Goal: Task Accomplishment & Management: Manage account settings

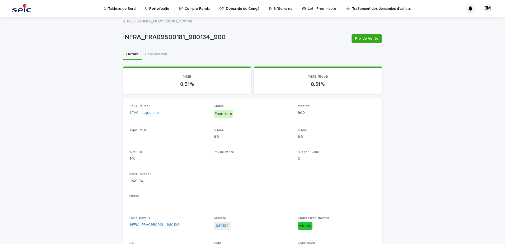
click at [157, 11] on p "Portefeuille" at bounding box center [159, 5] width 20 height 11
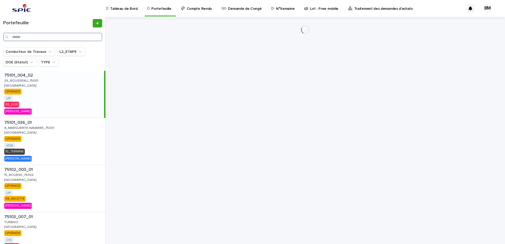
click at [61, 39] on input "Search" at bounding box center [52, 37] width 99 height 8
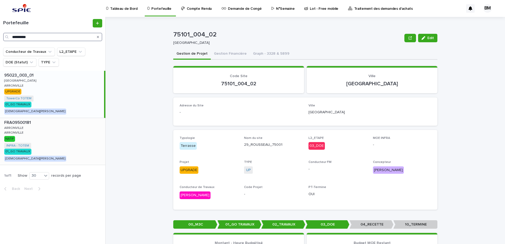
type input "**********"
click at [73, 148] on div "FRA09500181 FRA09500181 ARRONVILLE ARRONVILLE ARRONVILLE ARRONVILLE NATIF INFRA…" at bounding box center [52, 141] width 105 height 47
click at [234, 56] on button "Gestion Financière" at bounding box center [230, 54] width 39 height 11
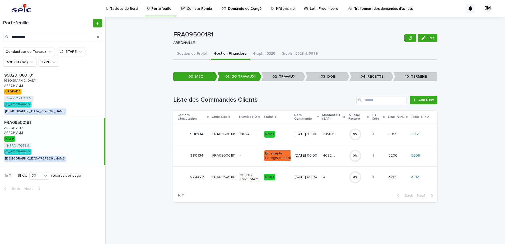
click at [286, 134] on p "Reçu" at bounding box center [277, 134] width 26 height 7
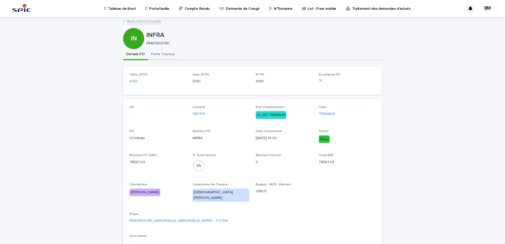
click at [159, 57] on button "Fiche Travaux" at bounding box center [163, 54] width 30 height 11
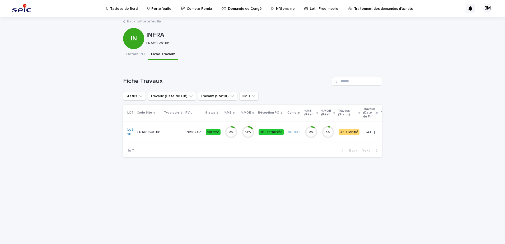
click at [175, 132] on p "-" at bounding box center [172, 132] width 17 height 4
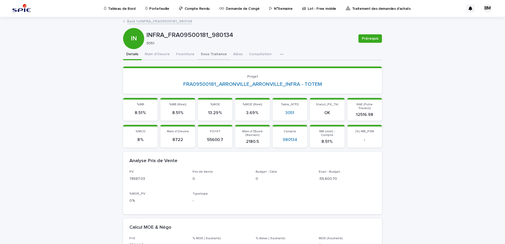
click at [201, 53] on button "Sous Traitance" at bounding box center [213, 54] width 32 height 11
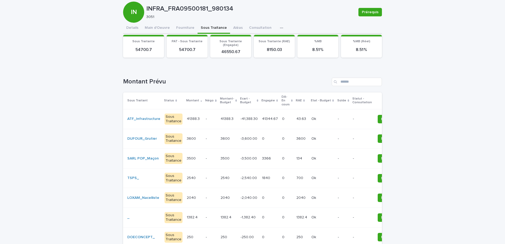
scroll to position [53, 0]
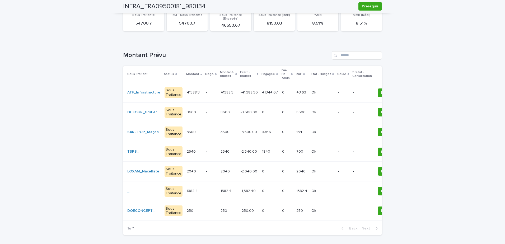
click at [321, 111] on p at bounding box center [322, 112] width 22 height 4
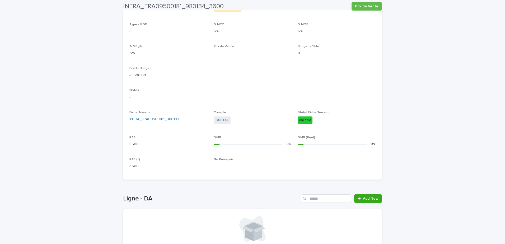
scroll to position [162, 0]
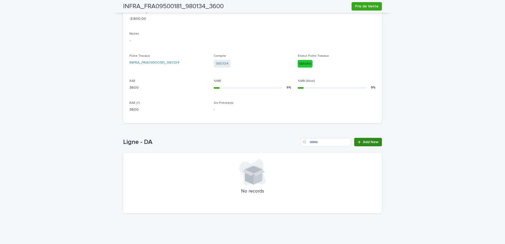
click at [366, 140] on span "Add New" at bounding box center [371, 142] width 16 height 4
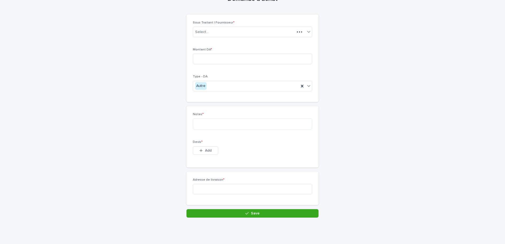
scroll to position [24, 0]
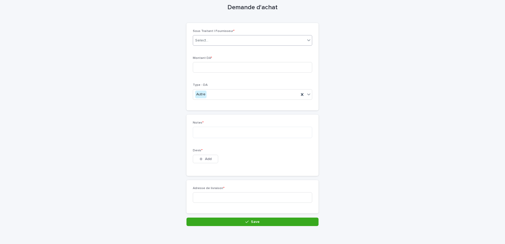
click at [228, 39] on div "Select..." at bounding box center [249, 40] width 112 height 9
type input "*****"
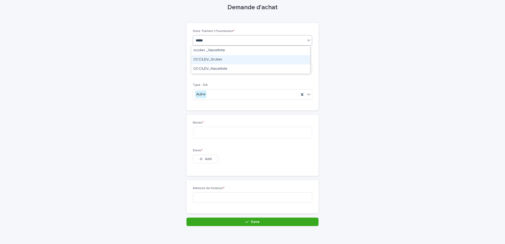
click at [224, 59] on div "OCCILEV_Grutier" at bounding box center [250, 59] width 119 height 9
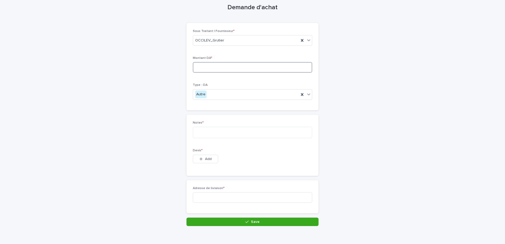
click at [220, 65] on input at bounding box center [252, 67] width 119 height 11
click at [216, 69] on input at bounding box center [252, 67] width 119 height 11
type input "****"
click at [202, 134] on textarea at bounding box center [252, 132] width 119 height 11
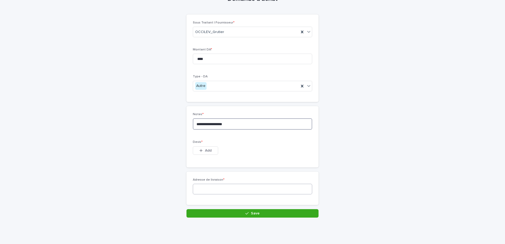
type textarea "**********"
click at [208, 188] on input at bounding box center [252, 189] width 119 height 11
click at [206, 186] on input at bounding box center [252, 189] width 119 height 11
paste input "**********"
type input "**********"
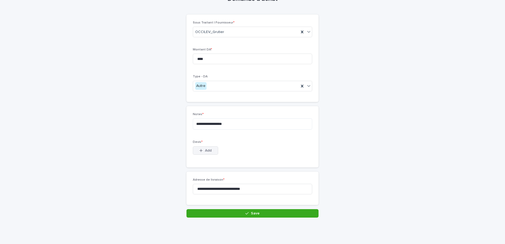
click at [210, 149] on button "Add" at bounding box center [205, 150] width 25 height 8
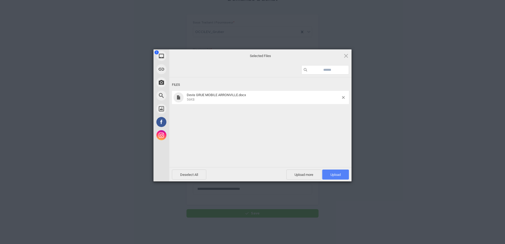
click at [337, 177] on span "Upload 1" at bounding box center [335, 174] width 27 height 10
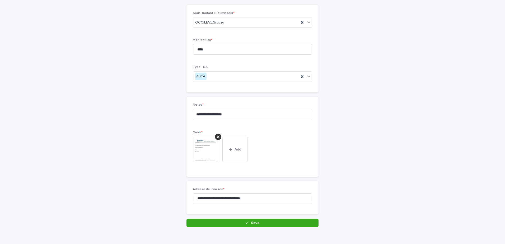
scroll to position [52, 0]
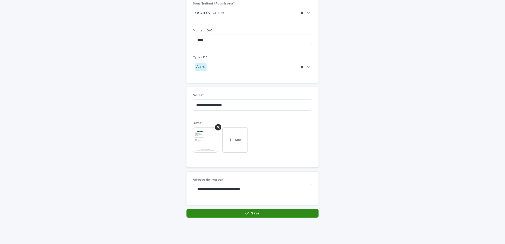
click at [258, 215] on button "Save" at bounding box center [252, 213] width 132 height 8
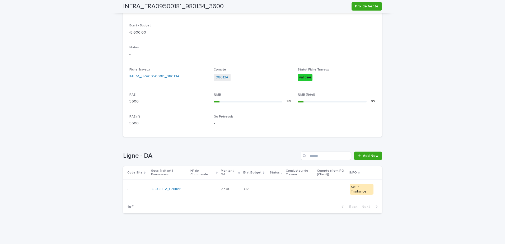
scroll to position [148, 0]
click at [255, 184] on td "Ok Ok" at bounding box center [254, 189] width 26 height 20
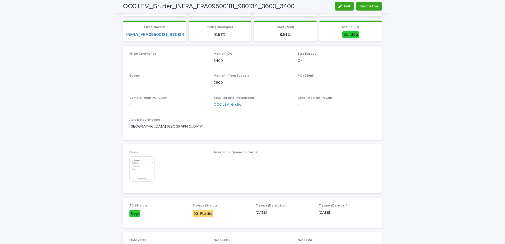
scroll to position [149, 0]
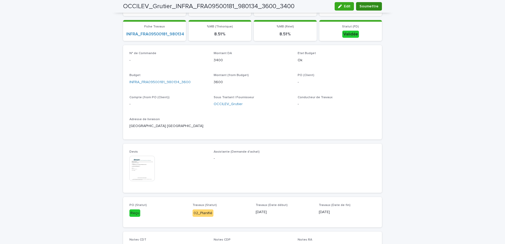
click at [368, 8] on span "Soumettre" at bounding box center [368, 6] width 19 height 5
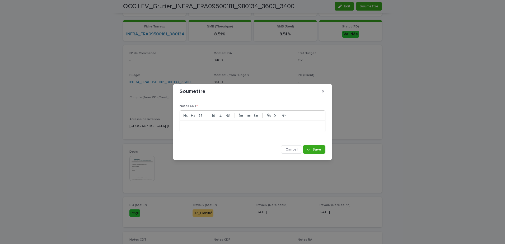
click at [202, 121] on div at bounding box center [252, 126] width 145 height 12
click at [311, 147] on button "Save" at bounding box center [314, 149] width 22 height 8
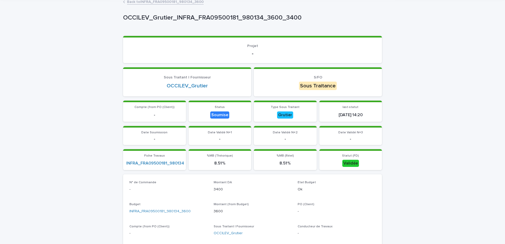
scroll to position [0, 0]
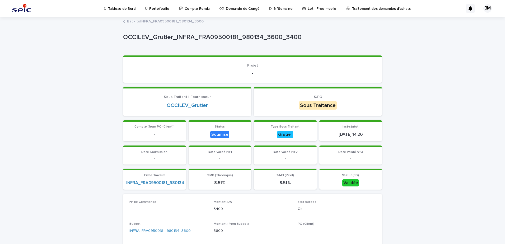
click at [158, 23] on link "Back to INFRA_FRA09500181_980134_3600" at bounding box center [165, 21] width 77 height 6
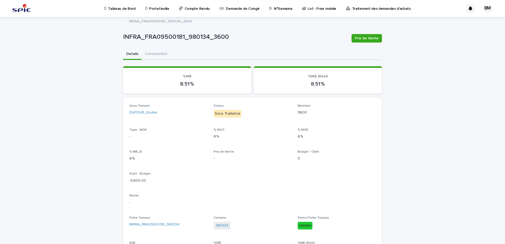
scroll to position [79, 0]
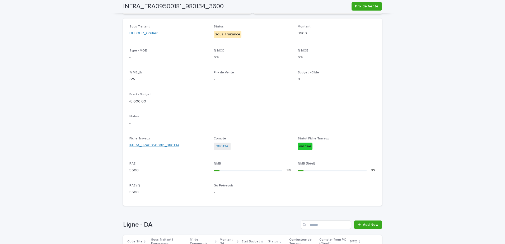
click at [161, 144] on link "INFRA_FRA09500181_980134" at bounding box center [154, 145] width 50 height 6
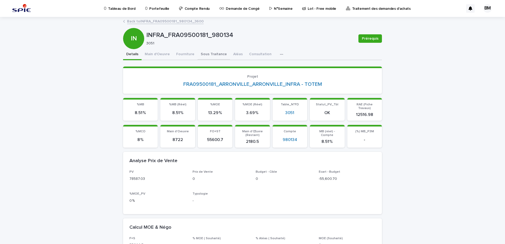
click at [204, 53] on button "Sous Traitance" at bounding box center [213, 54] width 32 height 11
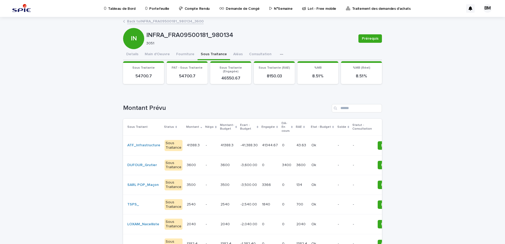
scroll to position [53, 0]
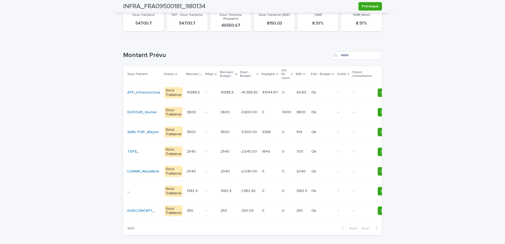
click at [322, 172] on p at bounding box center [322, 171] width 22 height 4
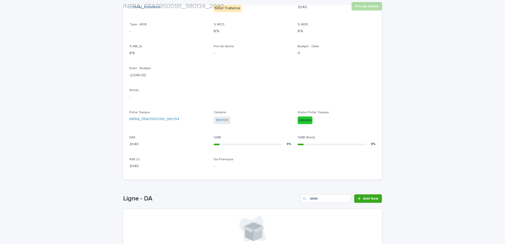
scroll to position [162, 0]
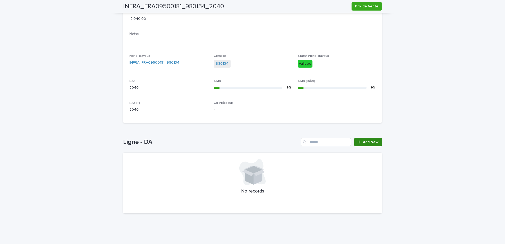
click at [375, 142] on span "Add New" at bounding box center [371, 142] width 16 height 4
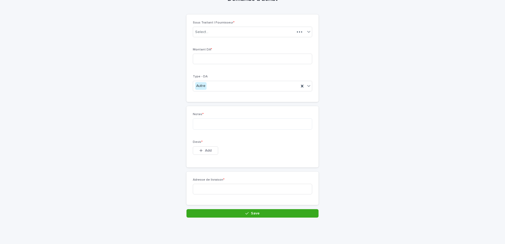
scroll to position [24, 0]
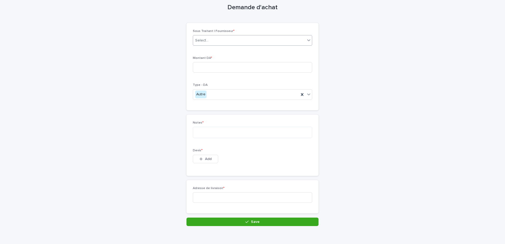
click at [218, 43] on div "Select..." at bounding box center [249, 40] width 112 height 9
type input "*****"
click at [225, 67] on div "OCCILEV_Nacelliste" at bounding box center [250, 68] width 119 height 9
click at [210, 67] on input at bounding box center [252, 67] width 119 height 11
drag, startPoint x: 229, startPoint y: 203, endPoint x: 226, endPoint y: 199, distance: 5.6
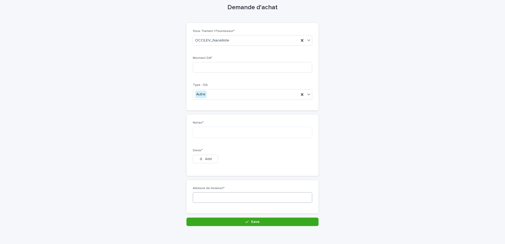
click at [229, 203] on div "Adresse de livraison *" at bounding box center [252, 196] width 119 height 21
click at [226, 199] on input at bounding box center [252, 197] width 119 height 11
paste input "**********"
type input "**********"
click at [212, 135] on textarea at bounding box center [252, 132] width 119 height 11
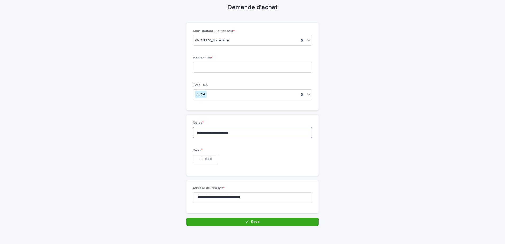
click at [238, 132] on textarea "**********" at bounding box center [252, 132] width 119 height 11
type textarea "**********"
click at [374, 168] on div "**********" at bounding box center [252, 109] width 259 height 233
click at [207, 159] on span "Add" at bounding box center [208, 159] width 7 height 4
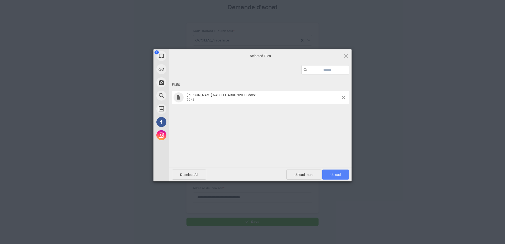
click at [327, 173] on span "Upload 1" at bounding box center [335, 174] width 27 height 10
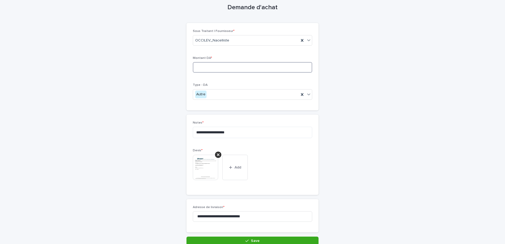
click at [223, 64] on input at bounding box center [252, 67] width 119 height 11
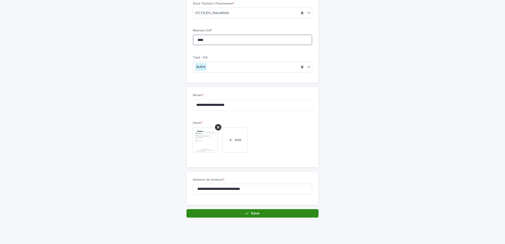
type input "****"
click at [251, 211] on span "Save" at bounding box center [255, 213] width 9 height 4
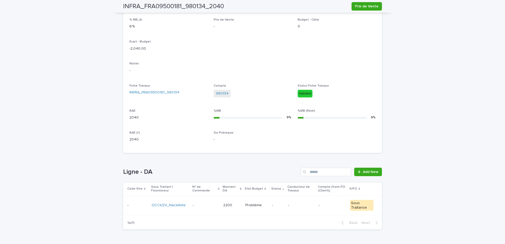
scroll to position [148, 0]
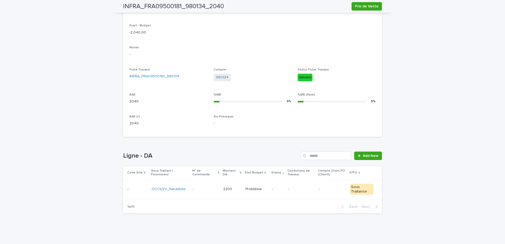
click at [264, 188] on td "Problème Problème" at bounding box center [256, 189] width 26 height 20
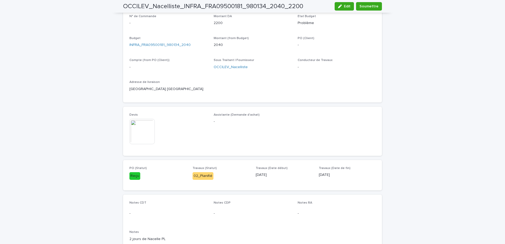
scroll to position [352, 0]
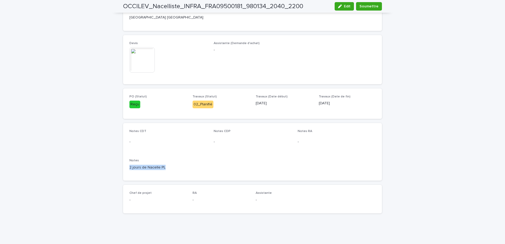
drag, startPoint x: 168, startPoint y: 169, endPoint x: 128, endPoint y: 167, distance: 39.4
click at [129, 167] on p "2 jours de Nacelle PL" at bounding box center [252, 168] width 246 height 6
copy p "2 jours de Nacelle PL"
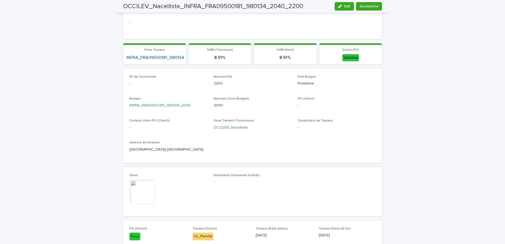
scroll to position [62, 0]
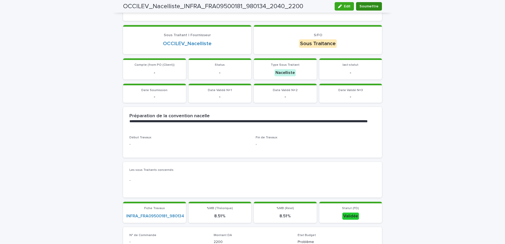
click at [368, 9] on button "Soumettre" at bounding box center [369, 6] width 26 height 8
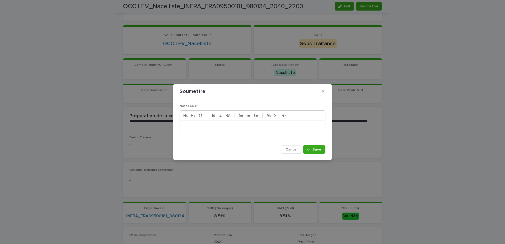
click at [220, 128] on p at bounding box center [252, 125] width 137 height 5
paste div
click at [303, 146] on div "Cancel Save" at bounding box center [252, 149] width 146 height 8
click at [305, 147] on button "Save" at bounding box center [314, 149] width 22 height 8
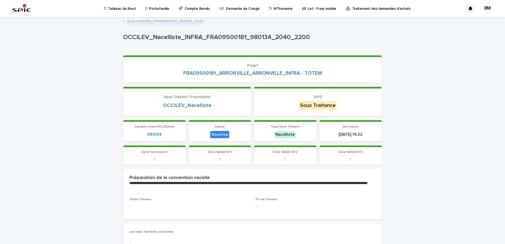
click at [167, 22] on link "Back to INFRA_FRA09500181_980134_2040" at bounding box center [165, 21] width 77 height 6
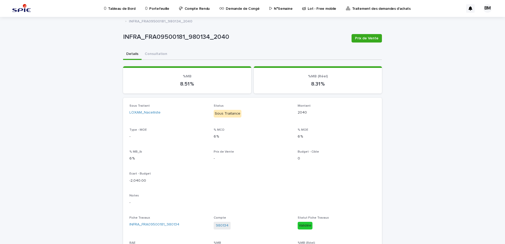
scroll to position [132, 0]
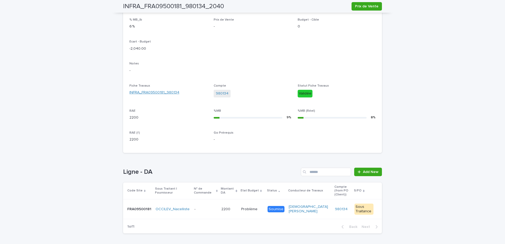
click at [156, 93] on link "INFRA_FRA09500181_980134" at bounding box center [154, 93] width 50 height 6
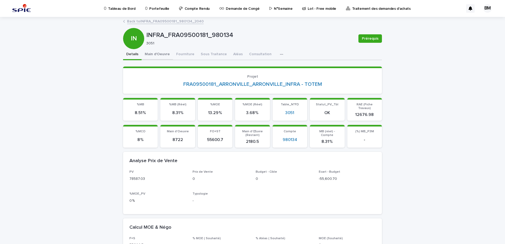
click at [154, 52] on button "Main d'Oeuvre" at bounding box center [156, 54] width 31 height 11
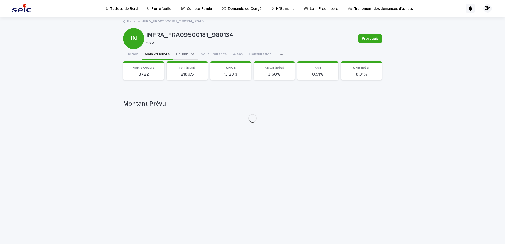
click at [181, 55] on button "Fourniture" at bounding box center [185, 54] width 25 height 11
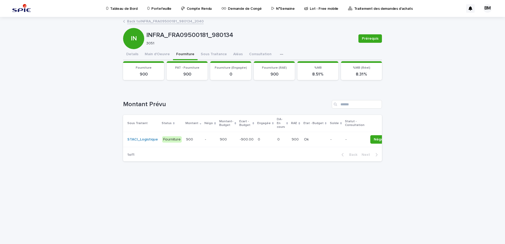
click at [211, 138] on td "-" at bounding box center [210, 139] width 15 height 15
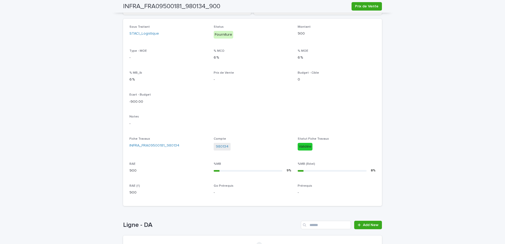
scroll to position [132, 0]
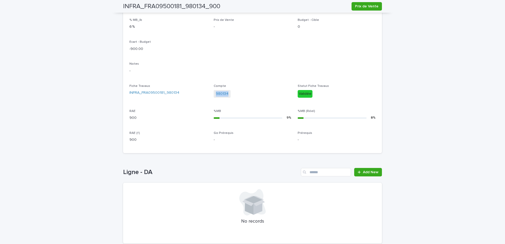
drag, startPoint x: 232, startPoint y: 94, endPoint x: 213, endPoint y: 97, distance: 19.7
click at [213, 97] on div "980134" at bounding box center [252, 94] width 78 height 9
copy link "980134"
click at [363, 170] on span "Add New" at bounding box center [371, 172] width 16 height 4
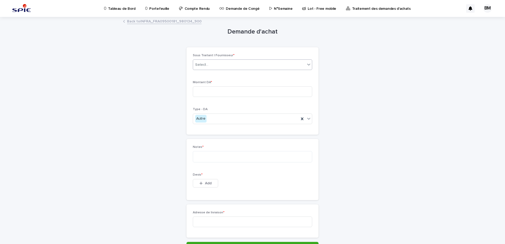
click at [215, 63] on div "Select..." at bounding box center [249, 64] width 112 height 9
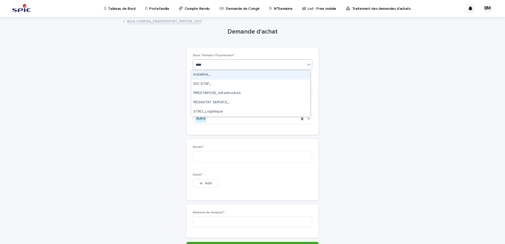
type input "*****"
click at [220, 73] on div "STACI_Logistique" at bounding box center [250, 74] width 119 height 9
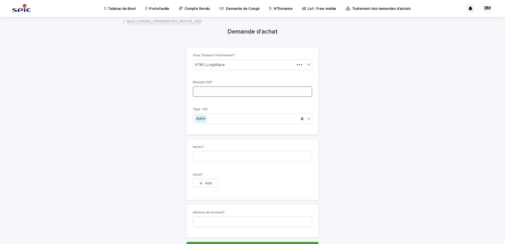
click at [211, 92] on input at bounding box center [252, 91] width 119 height 11
type input "******"
click at [208, 158] on textarea at bounding box center [252, 156] width 119 height 11
type textarea "**********"
click at [244, 188] on div "This file cannot be opened Download File Add" at bounding box center [252, 184] width 119 height 11
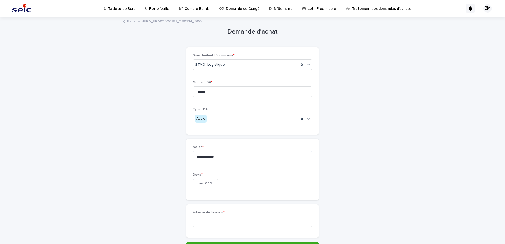
click at [205, 188] on div "Add" at bounding box center [205, 184] width 25 height 11
click at [206, 186] on button "Add" at bounding box center [205, 183] width 25 height 8
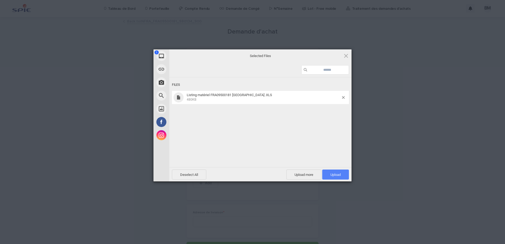
click at [333, 178] on span "Upload 1" at bounding box center [335, 174] width 27 height 10
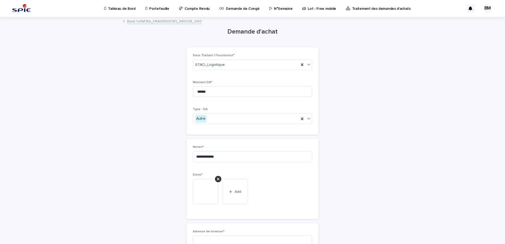
scroll to position [52, 0]
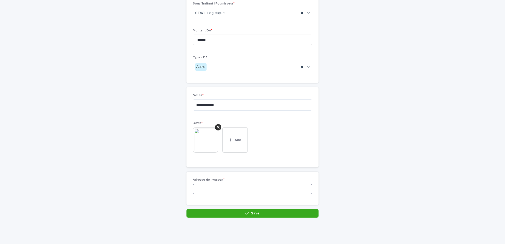
click at [209, 184] on input at bounding box center [252, 189] width 119 height 11
click at [210, 189] on input at bounding box center [252, 189] width 119 height 11
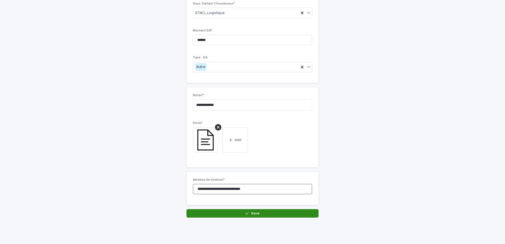
type input "**********"
click at [270, 215] on button "Save" at bounding box center [252, 213] width 132 height 8
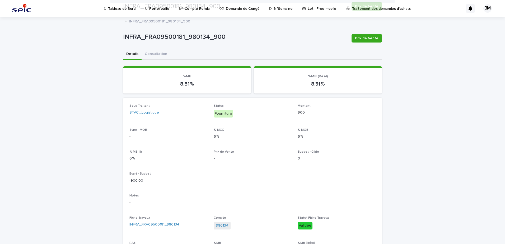
scroll to position [144, 0]
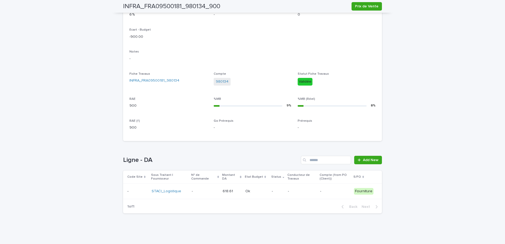
click at [269, 189] on td "-" at bounding box center [277, 190] width 16 height 15
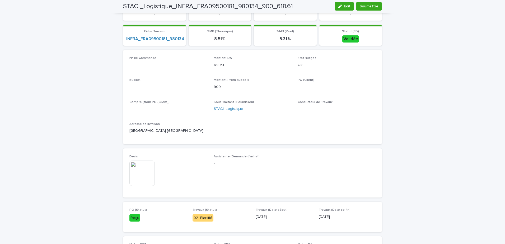
scroll to position [144, 0]
click at [375, 8] on span "Soumettre" at bounding box center [368, 6] width 19 height 5
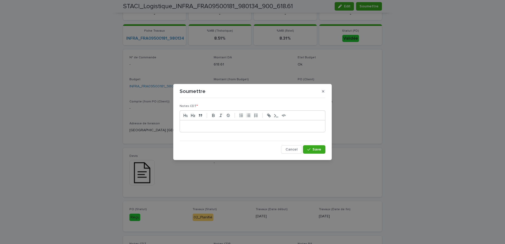
click at [238, 131] on div at bounding box center [252, 126] width 145 height 12
click at [316, 147] on button "Save" at bounding box center [314, 149] width 22 height 8
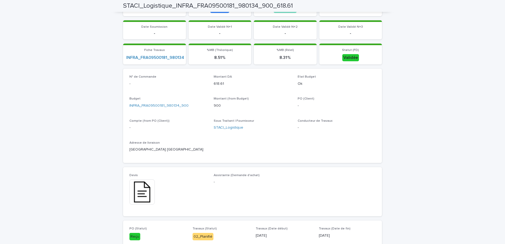
scroll to position [0, 0]
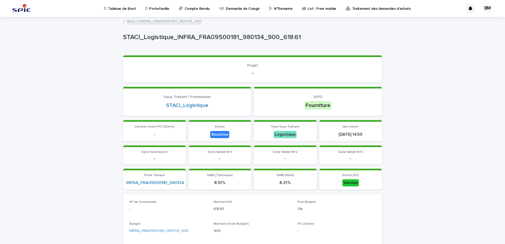
click at [170, 23] on link "Back to INFRA_FRA09500181_980134_900" at bounding box center [164, 21] width 74 height 6
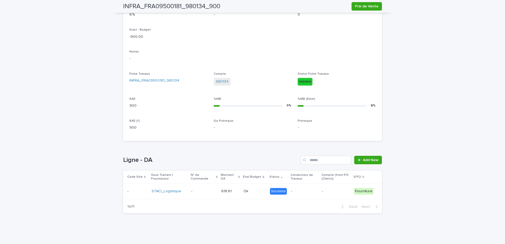
scroll to position [12, 0]
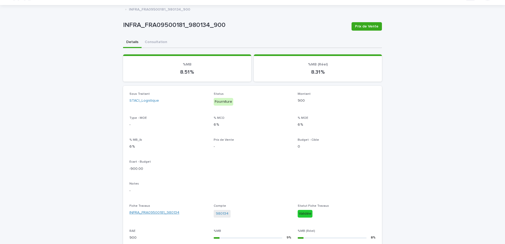
click at [163, 214] on link "INFRA_FRA09500181_980134" at bounding box center [154, 213] width 50 height 6
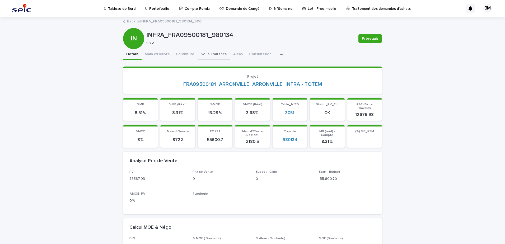
click at [210, 53] on button "Sous Traitance" at bounding box center [213, 54] width 32 height 11
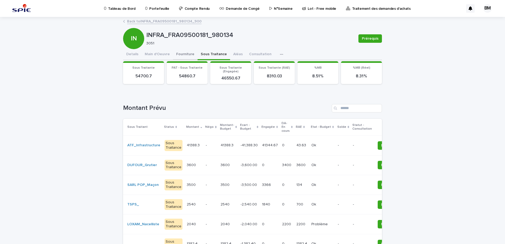
click at [179, 52] on button "Fourniture" at bounding box center [185, 54] width 25 height 11
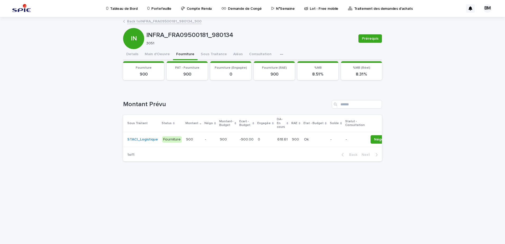
click at [153, 21] on link "Back to INFRA_FRA09500181_980134_900" at bounding box center [164, 21] width 74 height 6
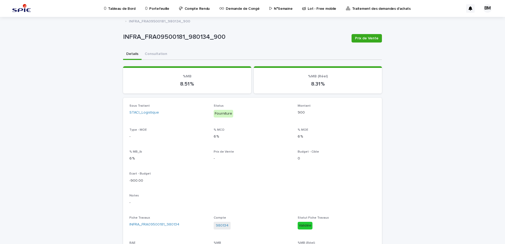
click at [158, 8] on p "Portefeuille" at bounding box center [159, 5] width 20 height 11
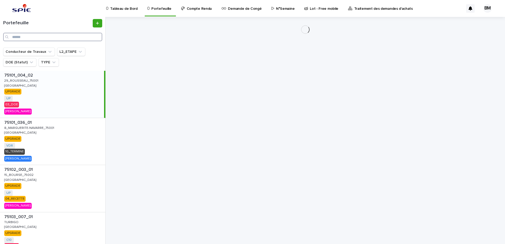
click at [54, 37] on input "Search" at bounding box center [52, 37] width 99 height 8
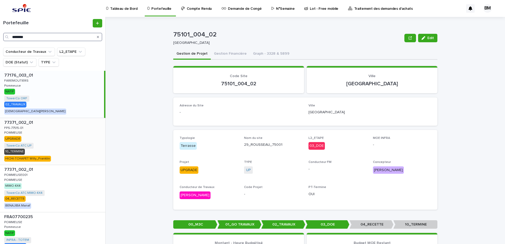
scroll to position [46, 0]
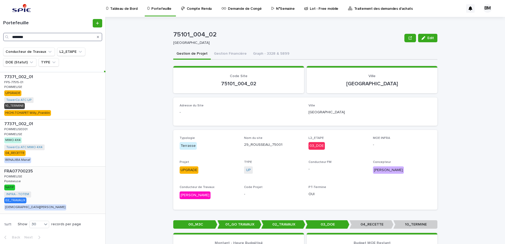
type input "********"
click at [62, 193] on div "FRA07700235 FRA07700235 POMMEUSE POMMEUSE Pommeuse Pommeuse NATIF INFRA - TOTEM…" at bounding box center [52, 190] width 105 height 47
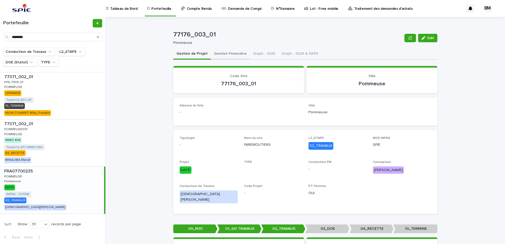
click at [230, 57] on button "Gestion Financière" at bounding box center [230, 54] width 39 height 11
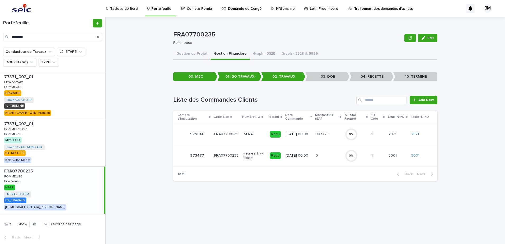
click at [335, 134] on div "80777.55 80777.55" at bounding box center [327, 134] width 25 height 9
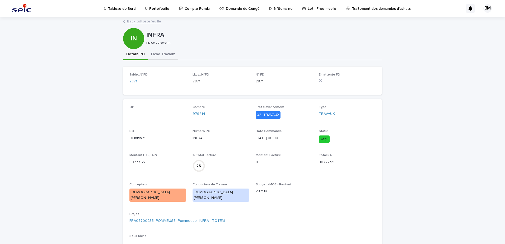
click at [164, 54] on button "Fiche Travaux" at bounding box center [163, 54] width 30 height 11
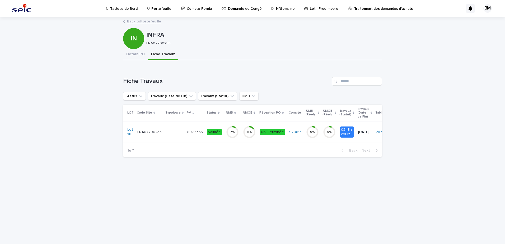
click at [176, 130] on p "-" at bounding box center [174, 132] width 17 height 4
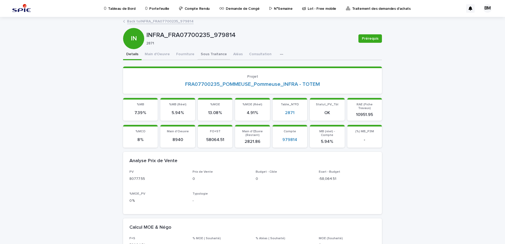
click at [198, 54] on button "Sous Traitance" at bounding box center [213, 54] width 32 height 11
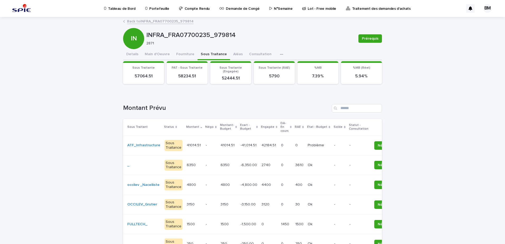
scroll to position [59, 0]
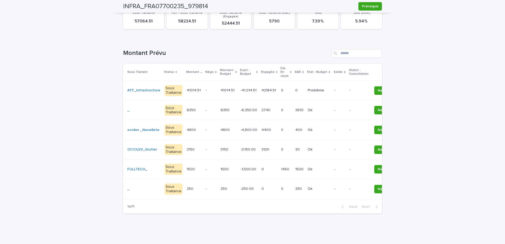
click at [206, 167] on p "-" at bounding box center [211, 169] width 10 height 4
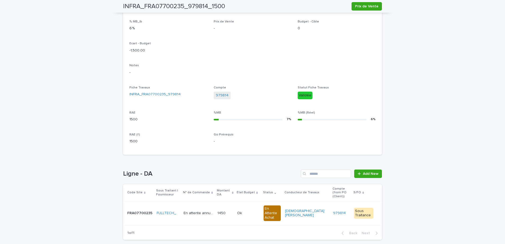
scroll to position [153, 0]
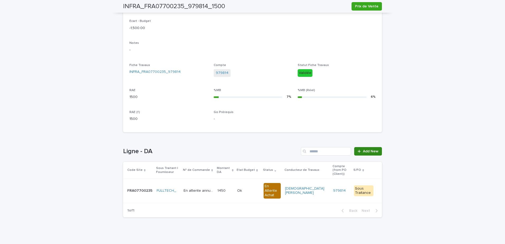
click at [372, 152] on span "Add New" at bounding box center [371, 151] width 16 height 4
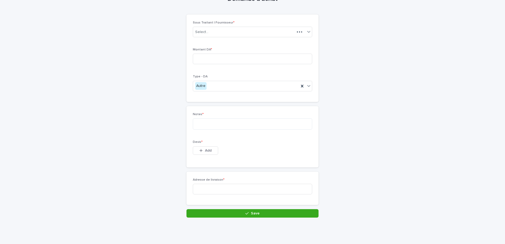
scroll to position [24, 0]
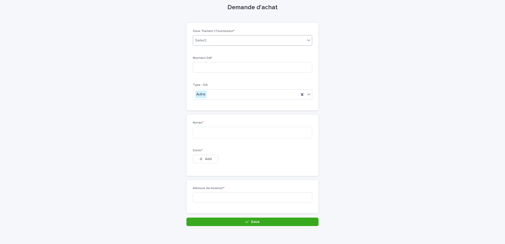
click at [224, 40] on div "Select..." at bounding box center [249, 40] width 112 height 9
type input "***"
click at [222, 67] on div "SARL POP_Maçon" at bounding box center [250, 68] width 119 height 9
click at [219, 65] on input at bounding box center [252, 67] width 119 height 11
type input "****"
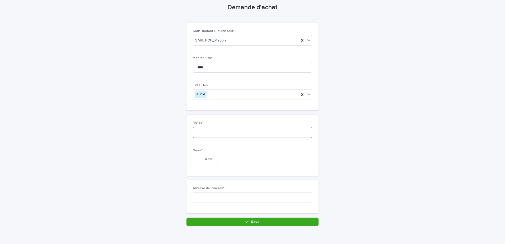
click at [211, 136] on textarea at bounding box center [252, 132] width 119 height 11
drag, startPoint x: 206, startPoint y: 131, endPoint x: 354, endPoint y: 133, distance: 147.8
click at [206, 131] on textarea at bounding box center [252, 132] width 119 height 11
click at [202, 130] on textarea at bounding box center [252, 132] width 119 height 11
type textarea "*"
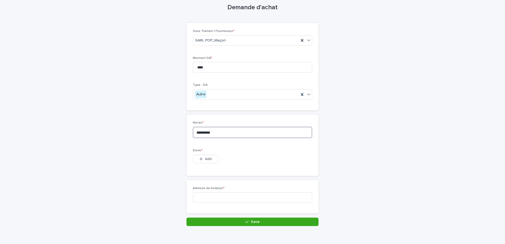
scroll to position [33, 0]
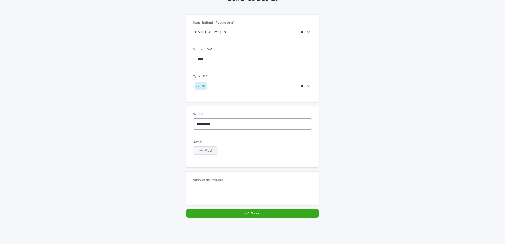
type textarea "**********"
click at [208, 148] on button "Add" at bounding box center [205, 150] width 25 height 8
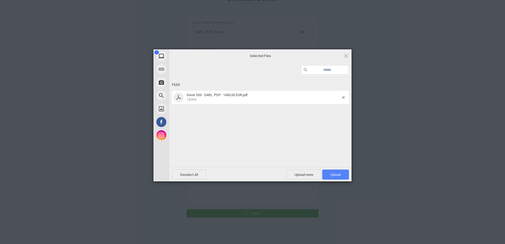
click at [333, 170] on span "Upload 1" at bounding box center [335, 174] width 27 height 10
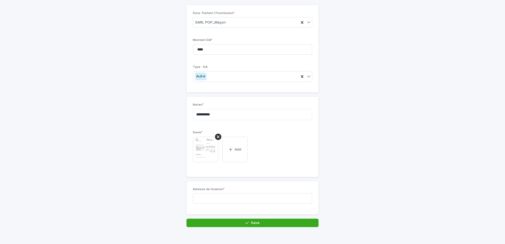
scroll to position [52, 0]
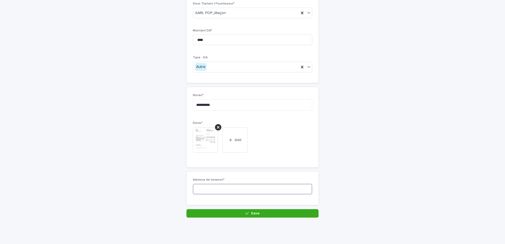
click at [200, 187] on input at bounding box center [252, 189] width 119 height 11
click at [217, 189] on input at bounding box center [252, 189] width 119 height 11
type input "*"
click at [217, 191] on input at bounding box center [252, 189] width 119 height 11
paste input "**********"
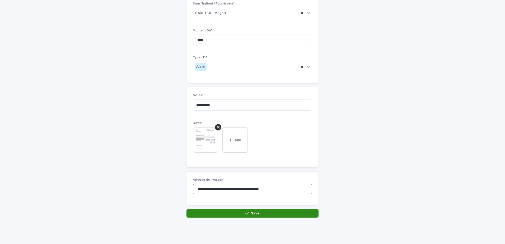
type input "**********"
click at [255, 214] on span "Save" at bounding box center [255, 213] width 9 height 4
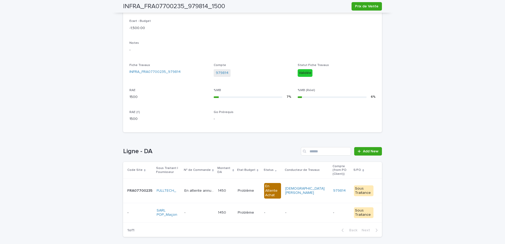
scroll to position [162, 0]
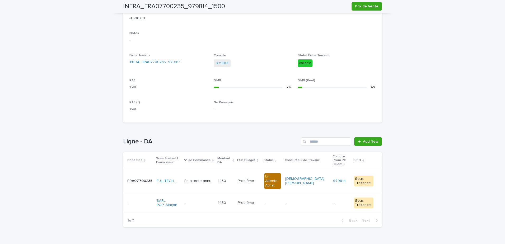
click at [295, 198] on div "-" at bounding box center [307, 202] width 44 height 9
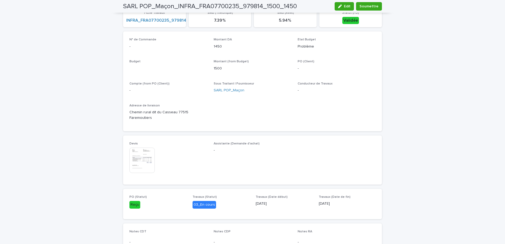
scroll to position [6, 0]
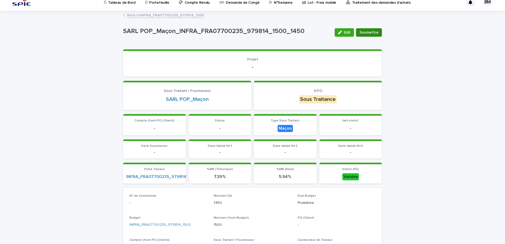
click at [374, 32] on span "Soumettre" at bounding box center [368, 32] width 19 height 5
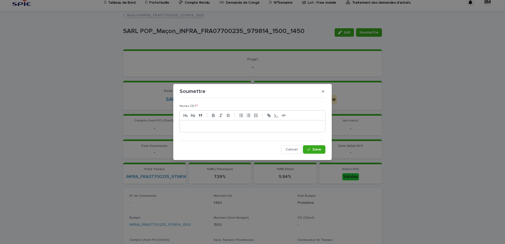
click at [223, 126] on p at bounding box center [252, 125] width 137 height 5
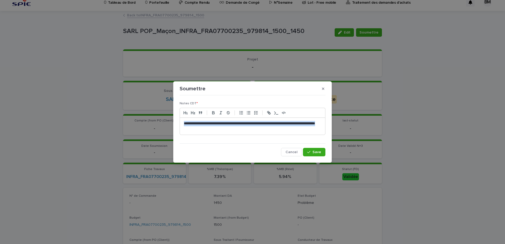
drag, startPoint x: 222, startPoint y: 132, endPoint x: 183, endPoint y: 123, distance: 40.3
click at [183, 123] on div "**********" at bounding box center [252, 126] width 145 height 17
copy p "**********"
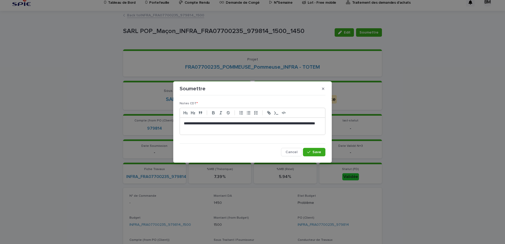
scroll to position [0, 0]
click at [309, 151] on icon "button" at bounding box center [308, 152] width 3 height 4
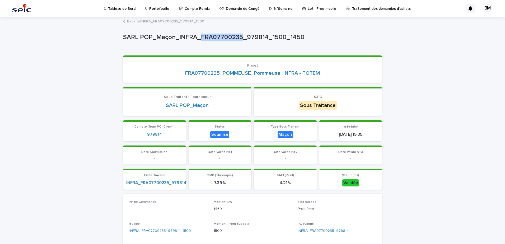
drag, startPoint x: 239, startPoint y: 36, endPoint x: 199, endPoint y: 37, distance: 40.1
click at [199, 37] on p "SARL POP_Maçon_INFRA_FRA07700235_979814_1500_1450" at bounding box center [251, 38] width 256 height 8
copy p "FRA07700235"
click at [159, 21] on link "Back to INFRA_FRA07700235_979814_1500" at bounding box center [165, 21] width 77 height 6
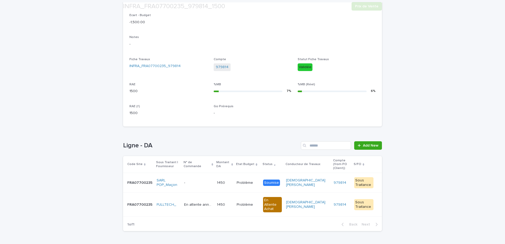
scroll to position [168, 0]
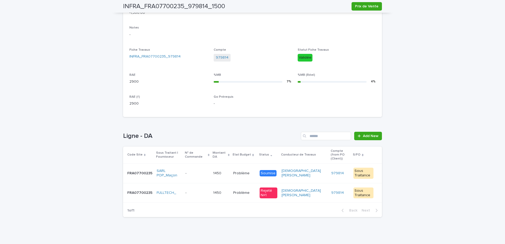
click at [253, 191] on p at bounding box center [244, 193] width 22 height 4
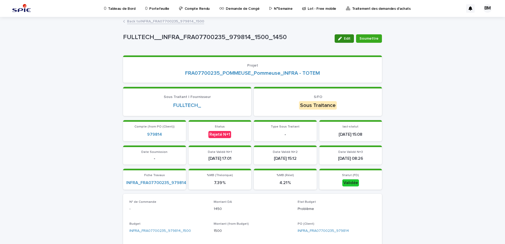
click at [343, 39] on div "button" at bounding box center [341, 39] width 6 height 4
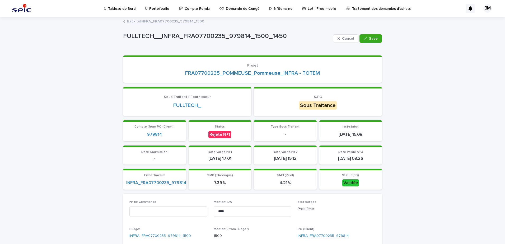
scroll to position [106, 0]
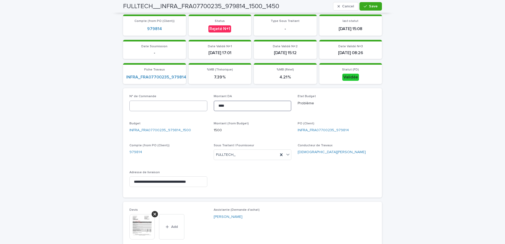
drag, startPoint x: 236, startPoint y: 103, endPoint x: 202, endPoint y: 106, distance: 34.1
click at [202, 106] on div "**********" at bounding box center [252, 142] width 246 height 97
type input "*"
click at [435, 137] on div "**********" at bounding box center [252, 184] width 505 height 544
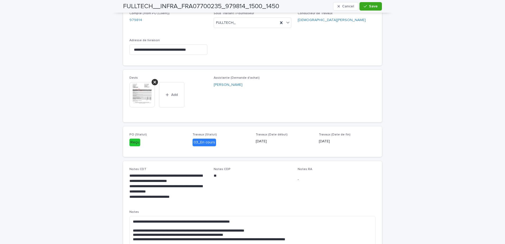
scroll to position [211, 0]
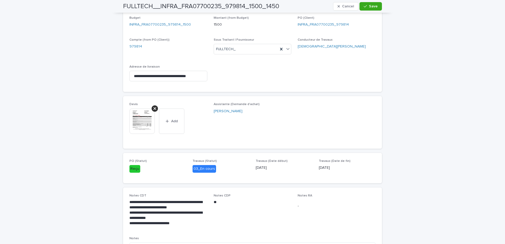
drag, startPoint x: 370, startPoint y: 8, endPoint x: 370, endPoint y: 11, distance: 2.7
click at [370, 8] on button "Save" at bounding box center [370, 6] width 22 height 8
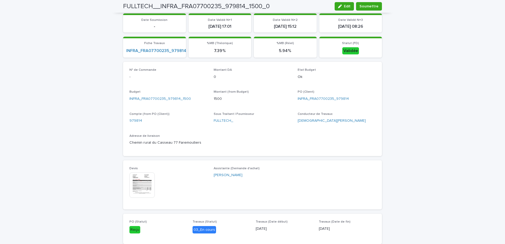
scroll to position [0, 0]
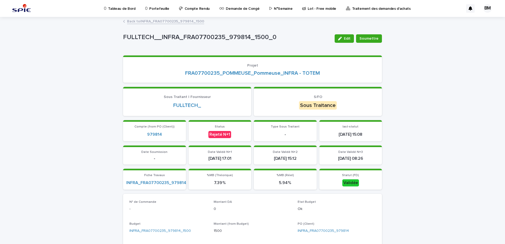
click at [171, 21] on link "Back to INFRA_FRA07700235_979814_1500" at bounding box center [165, 21] width 77 height 6
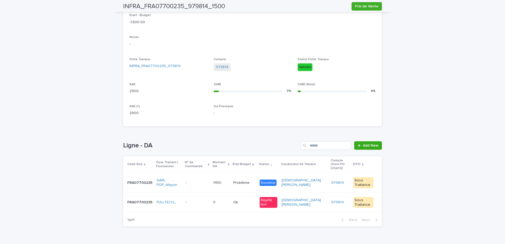
scroll to position [168, 0]
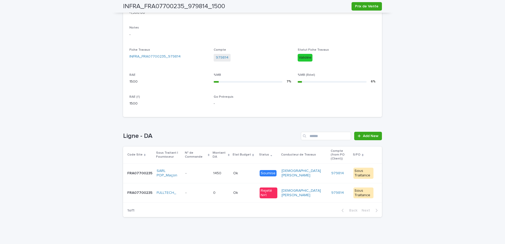
click at [449, 99] on div "Loading... Saving… Loading... Saving… INFRA_FRA07700235_979814_1500 Prix de Ven…" at bounding box center [252, 48] width 505 height 398
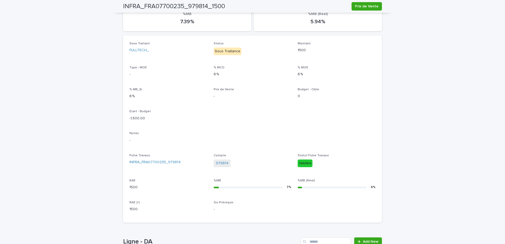
scroll to position [0, 0]
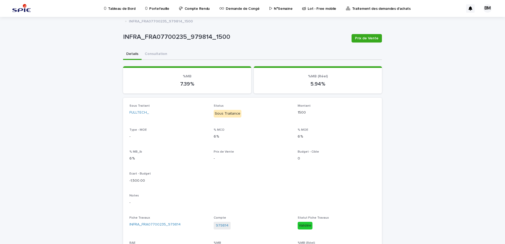
click at [122, 9] on p "Tableau de Bord" at bounding box center [121, 5] width 27 height 11
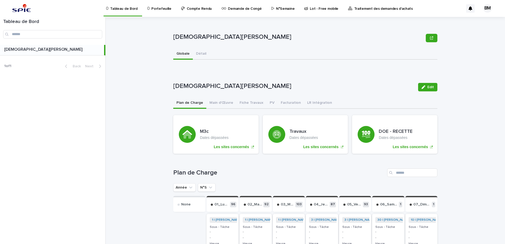
click at [154, 11] on p "Portefeuille" at bounding box center [161, 5] width 20 height 11
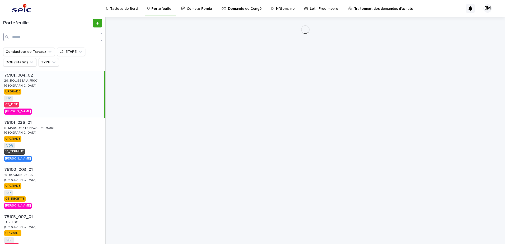
click at [47, 37] on input "Search" at bounding box center [52, 37] width 99 height 8
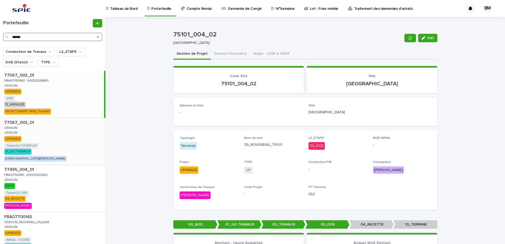
scroll to position [46, 0]
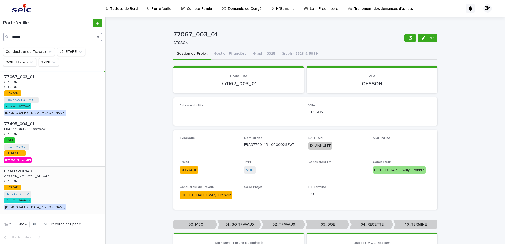
type input "******"
click at [70, 185] on div "FRA07700143 FRA07700143 CESSON_NOUVEAU_VILLAGE CESSON_NOUVEAU_VILLAGE CESSON CE…" at bounding box center [52, 190] width 105 height 47
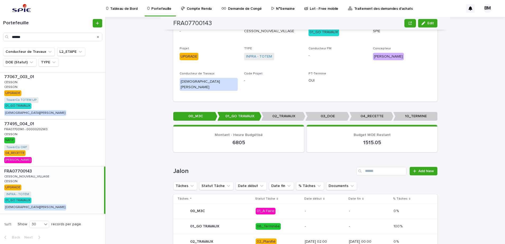
scroll to position [219, 0]
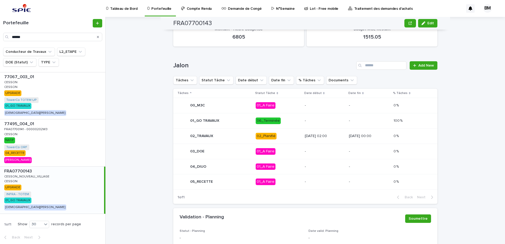
click at [340, 134] on p "[DATE] 02:00" at bounding box center [325, 136] width 40 height 4
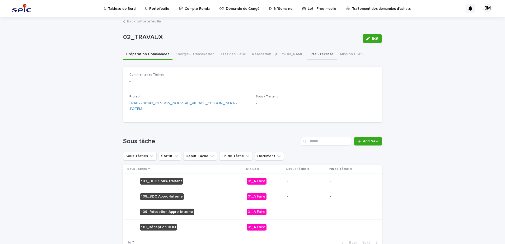
click at [307, 54] on button "Pré - recette" at bounding box center [321, 54] width 29 height 11
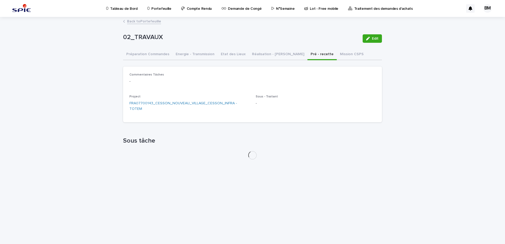
click at [258, 55] on button "Réalisation - [PERSON_NAME]" at bounding box center [278, 54] width 59 height 11
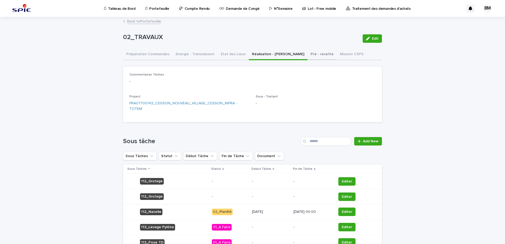
click at [307, 55] on button "Pré - recette" at bounding box center [321, 54] width 29 height 11
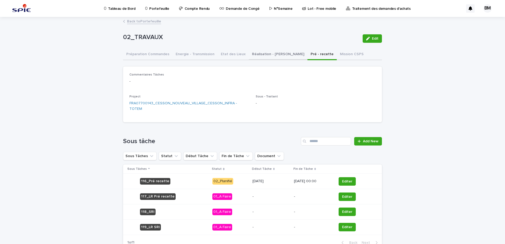
click at [263, 55] on button "Réalisation - [PERSON_NAME]" at bounding box center [278, 54] width 59 height 11
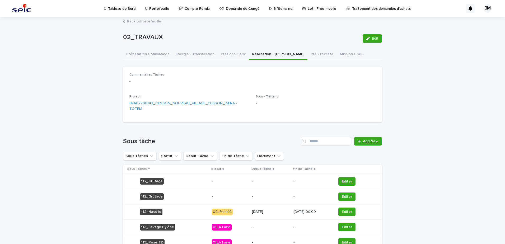
scroll to position [76, 0]
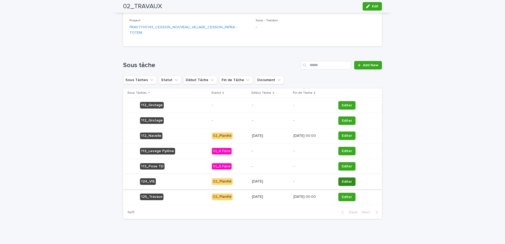
click at [340, 177] on button "Editer" at bounding box center [346, 181] width 17 height 8
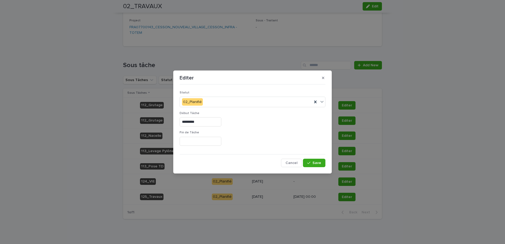
click at [216, 142] on input "text" at bounding box center [200, 141] width 42 height 9
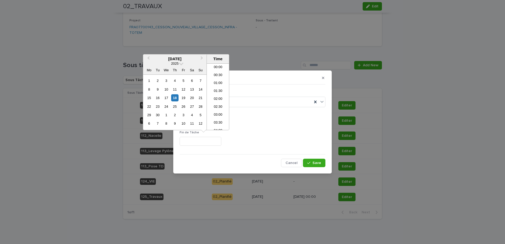
scroll to position [208, 0]
click at [183, 98] on div "19" at bounding box center [183, 97] width 7 height 7
type input "**********"
click at [272, 144] on div "**********" at bounding box center [252, 141] width 146 height 9
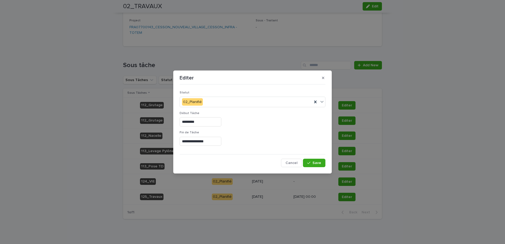
click at [211, 124] on input "*********" at bounding box center [200, 121] width 42 height 9
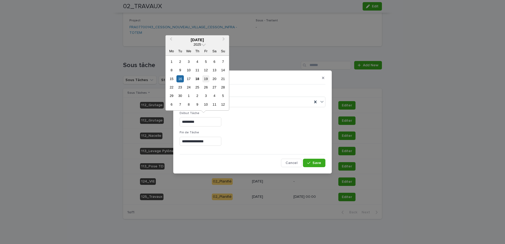
click at [207, 79] on div "19" at bounding box center [205, 78] width 7 height 7
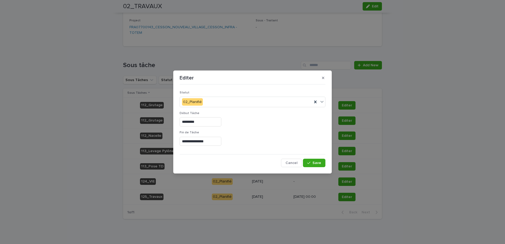
type input "*********"
click at [247, 125] on div "*********" at bounding box center [252, 121] width 146 height 9
click at [313, 161] on span "Save" at bounding box center [316, 163] width 9 height 4
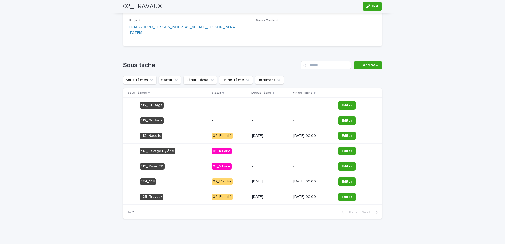
click at [327, 179] on p "[DATE] 00:00" at bounding box center [312, 181] width 39 height 4
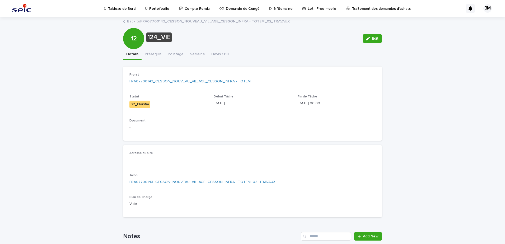
click at [153, 21] on link "Back to FRA07700143_CESSON_NOUVEAU_VILLAGE_CESSON_INFRA - TOTEM_02_TRAVAUX" at bounding box center [208, 21] width 163 height 6
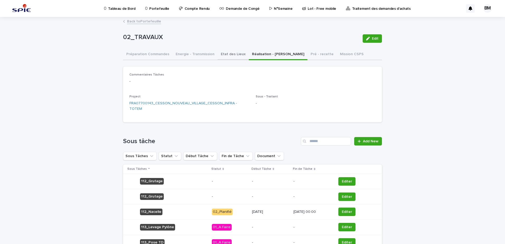
click at [237, 54] on button "Etat des Lieux" at bounding box center [232, 54] width 31 height 11
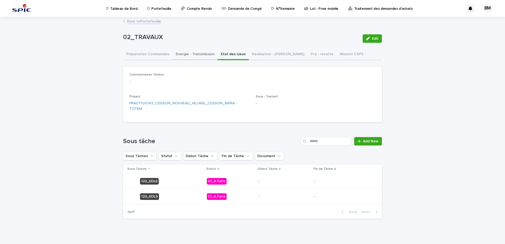
click at [203, 54] on button "Energie - Transmission" at bounding box center [194, 54] width 45 height 11
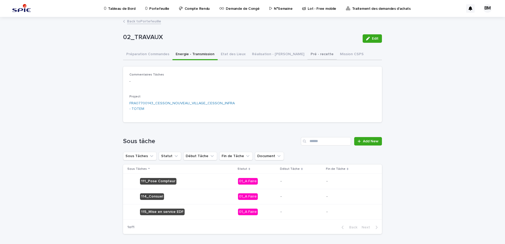
click at [307, 51] on button "Pré - recette" at bounding box center [321, 54] width 29 height 11
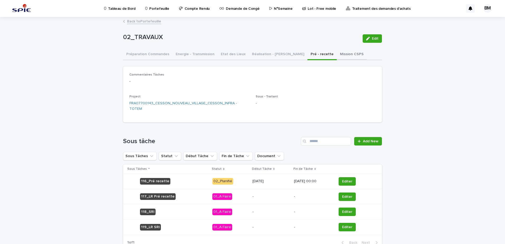
click at [336, 53] on button "Mission CSPS" at bounding box center [351, 54] width 30 height 11
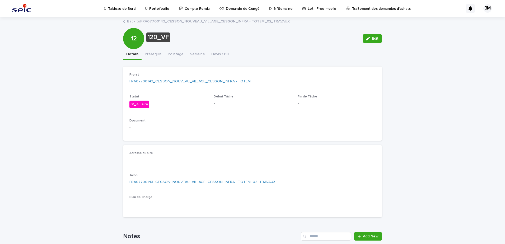
drag, startPoint x: 371, startPoint y: 39, endPoint x: 288, endPoint y: 82, distance: 93.3
click at [372, 39] on span "Edit" at bounding box center [375, 39] width 7 height 4
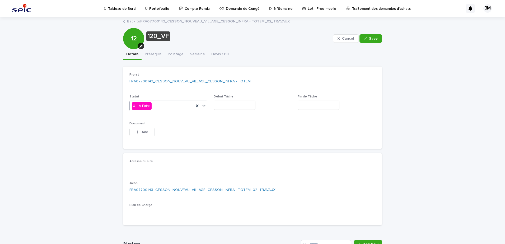
click at [179, 107] on div "01_A Faire" at bounding box center [162, 106] width 64 height 9
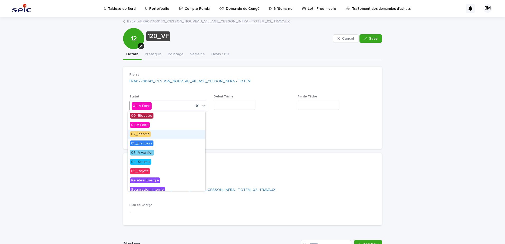
click at [153, 134] on div "02_Planifié" at bounding box center [166, 134] width 77 height 9
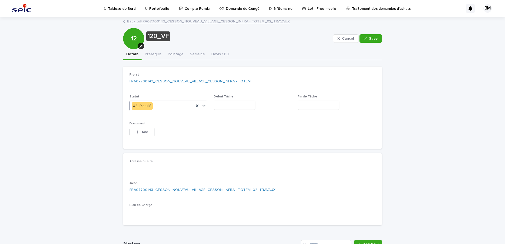
click at [226, 105] on input "text" at bounding box center [234, 105] width 42 height 9
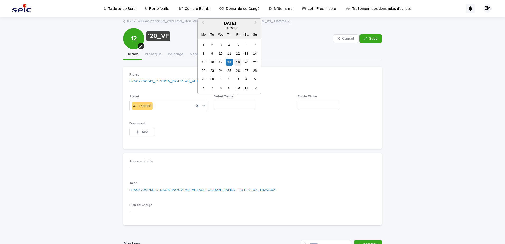
click at [239, 64] on div "19" at bounding box center [237, 62] width 7 height 7
type input "*********"
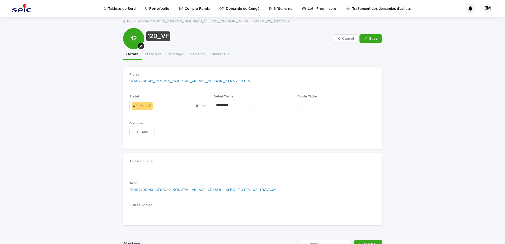
click at [298, 102] on input "text" at bounding box center [318, 105] width 42 height 9
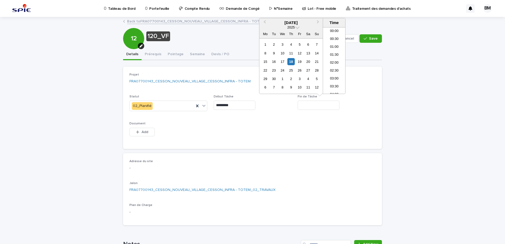
scroll to position [208, 0]
click at [300, 63] on div "19" at bounding box center [299, 61] width 7 height 7
type input "**********"
click at [277, 129] on div "**********" at bounding box center [252, 108] width 246 height 70
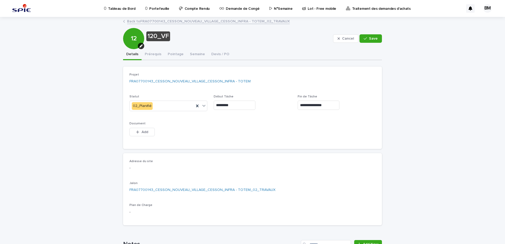
scroll to position [53, 0]
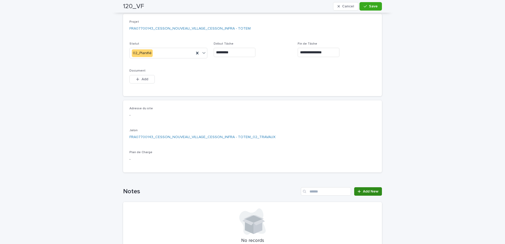
click at [367, 192] on span "Add New" at bounding box center [371, 191] width 16 height 4
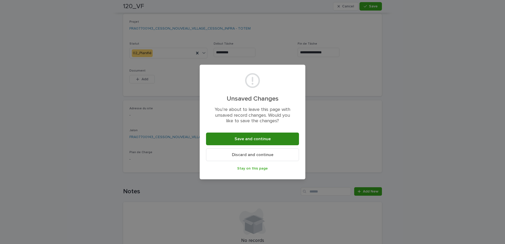
click at [253, 139] on span "Save and continue" at bounding box center [252, 139] width 36 height 4
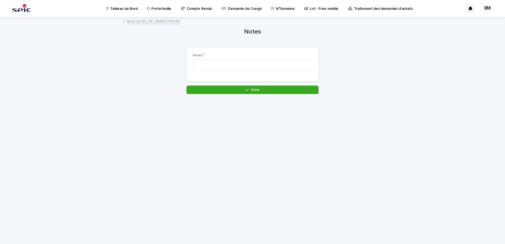
click at [168, 23] on link "Back to 120_VF_FRA07700143" at bounding box center [153, 21] width 53 height 6
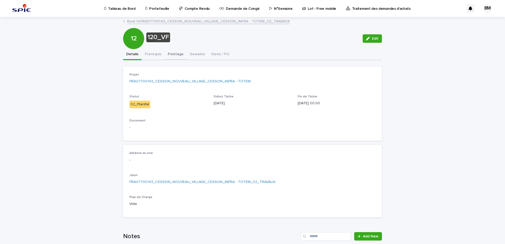
click at [174, 54] on button "Pointage" at bounding box center [175, 54] width 22 height 11
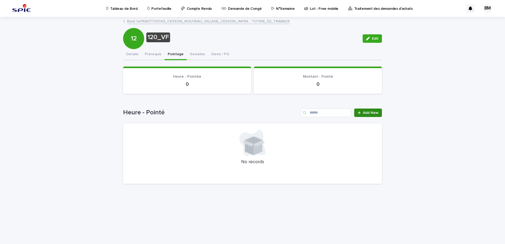
click at [374, 111] on span "Add New" at bounding box center [371, 113] width 16 height 4
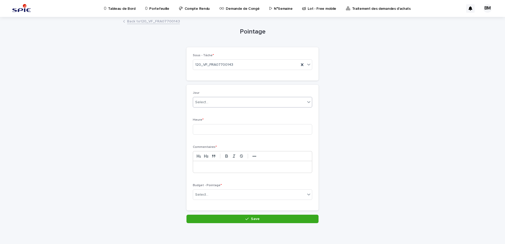
click at [234, 107] on div "Select..." at bounding box center [252, 102] width 119 height 11
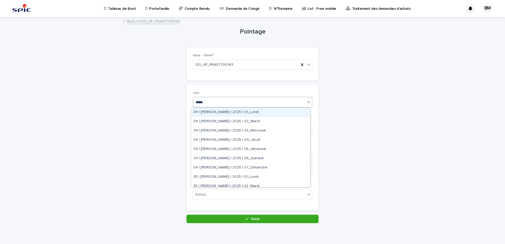
type input "******"
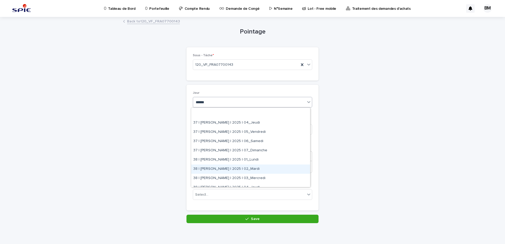
scroll to position [237, 0]
click at [264, 171] on div "38 | [PERSON_NAME] | 2025 | 05_Vendredi" at bounding box center [250, 170] width 119 height 9
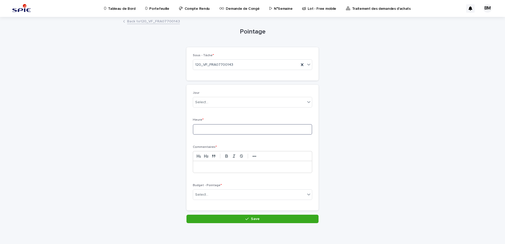
click at [205, 134] on input at bounding box center [252, 129] width 119 height 11
type input "***"
click at [208, 170] on div at bounding box center [252, 167] width 119 height 12
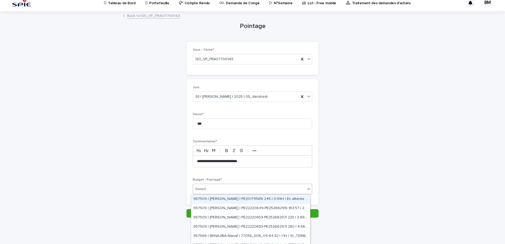
click at [219, 194] on div "Select..." at bounding box center [252, 189] width 119 height 11
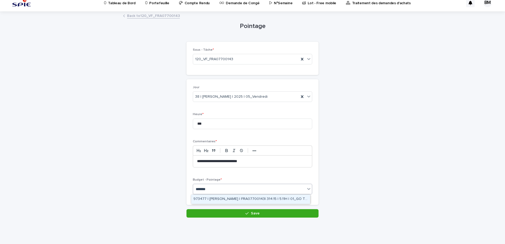
type input "********"
click at [232, 197] on div "973477 | [PERSON_NAME] | FRA07700143| 314.15 | 5.11H | 01_GO TRAVAUX" at bounding box center [250, 198] width 119 height 9
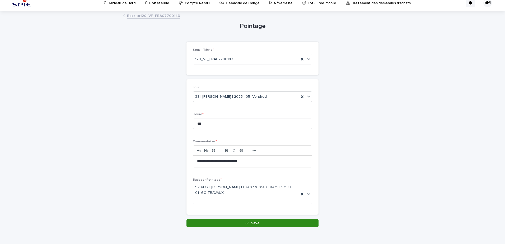
click at [251, 222] on span "Save" at bounding box center [255, 223] width 9 height 4
